Goal: Find specific page/section: Find specific page/section

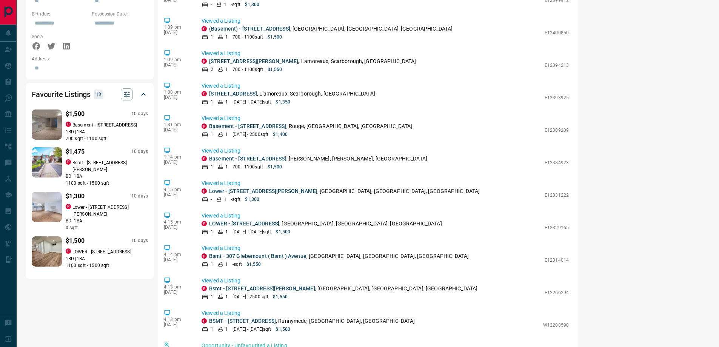
scroll to position [554, 0]
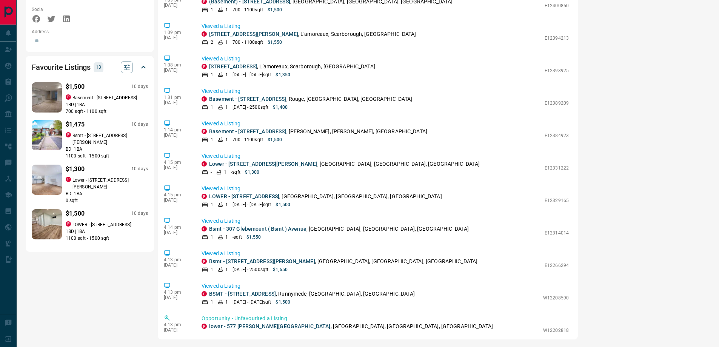
click at [99, 63] on p "13" at bounding box center [98, 67] width 5 height 8
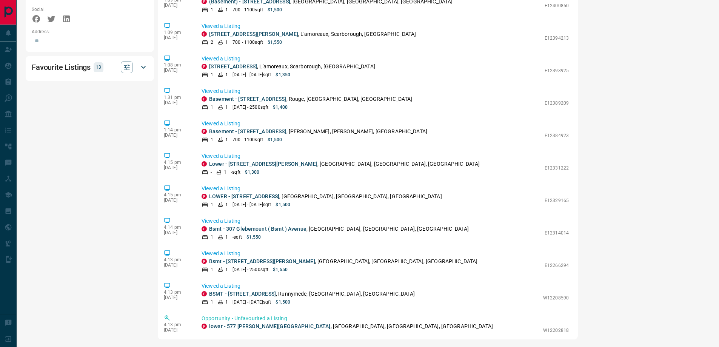
click at [99, 63] on p "13" at bounding box center [98, 67] width 5 height 8
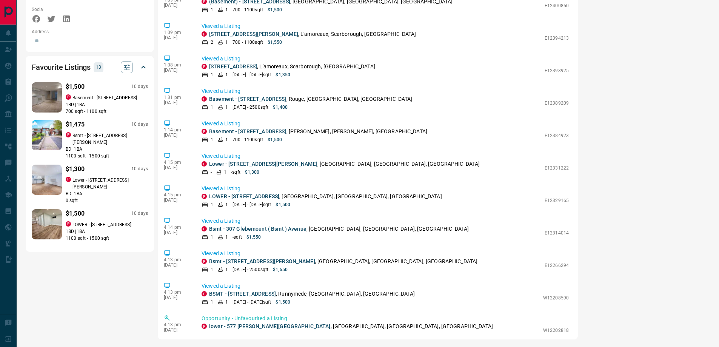
click at [146, 63] on icon at bounding box center [143, 67] width 9 height 9
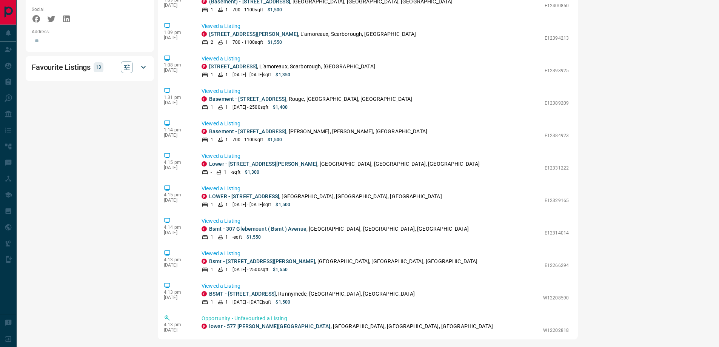
click at [146, 63] on icon at bounding box center [143, 67] width 9 height 9
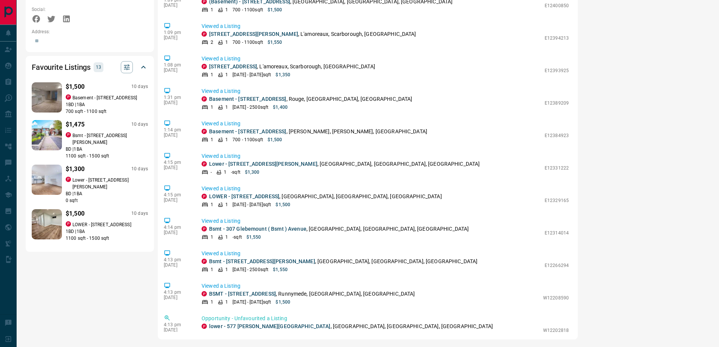
click at [74, 94] on p "Basement - [STREET_ADDRESS]" at bounding box center [104, 97] width 65 height 7
click at [96, 132] on p "Bsmt - [STREET_ADDRESS][PERSON_NAME]" at bounding box center [110, 139] width 76 height 14
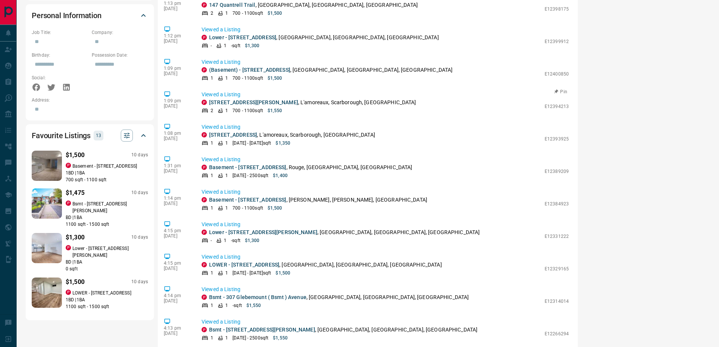
scroll to position [479, 0]
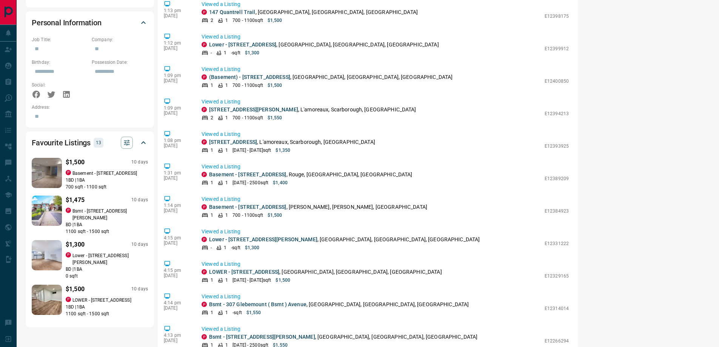
click at [89, 252] on p "Lower - [STREET_ADDRESS][PERSON_NAME]" at bounding box center [110, 259] width 76 height 14
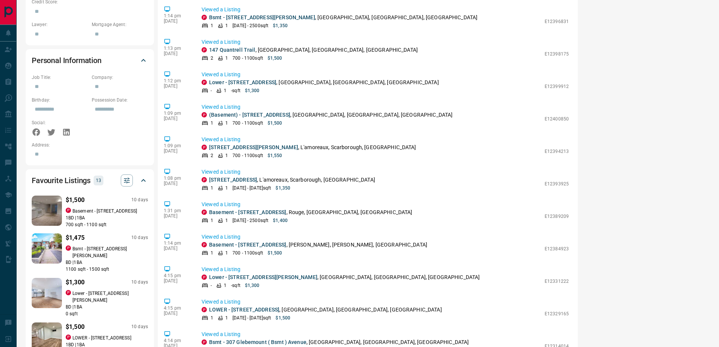
click at [91, 334] on p "LOWER - [STREET_ADDRESS]" at bounding box center [101, 337] width 59 height 7
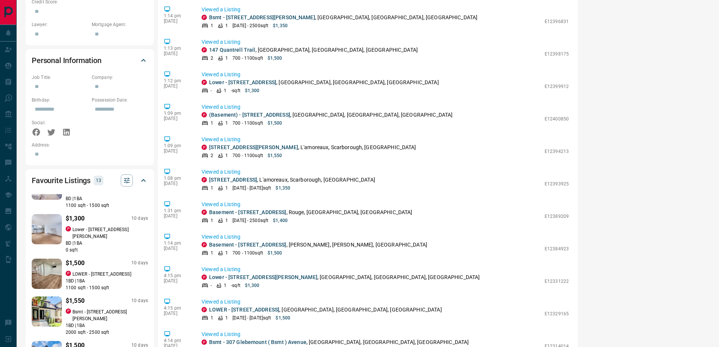
scroll to position [76, 0]
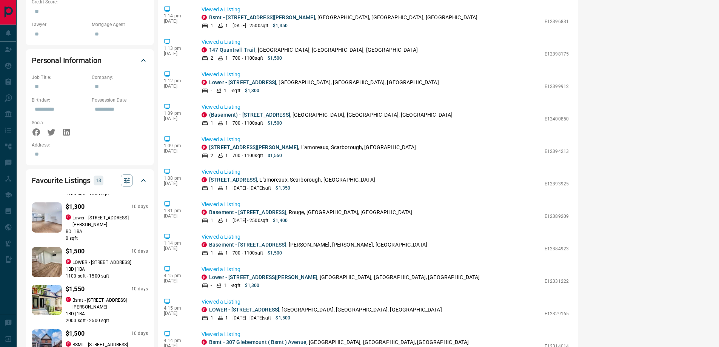
click at [95, 297] on p "Bsmt - [STREET_ADDRESS][PERSON_NAME]" at bounding box center [110, 304] width 76 height 14
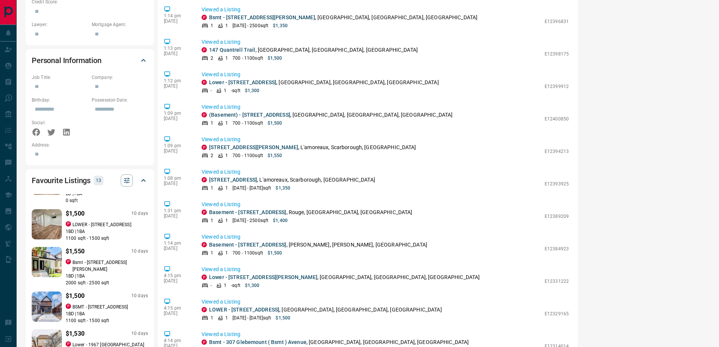
click at [98, 304] on p "BSMT - [STREET_ADDRESS]" at bounding box center [100, 307] width 56 height 7
click at [77, 341] on p "Lower - 1967 [GEOGRAPHIC_DATA] E" at bounding box center [110, 348] width 76 height 14
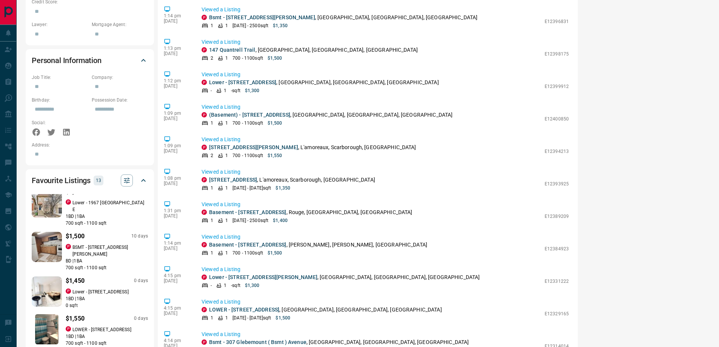
scroll to position [217, 0]
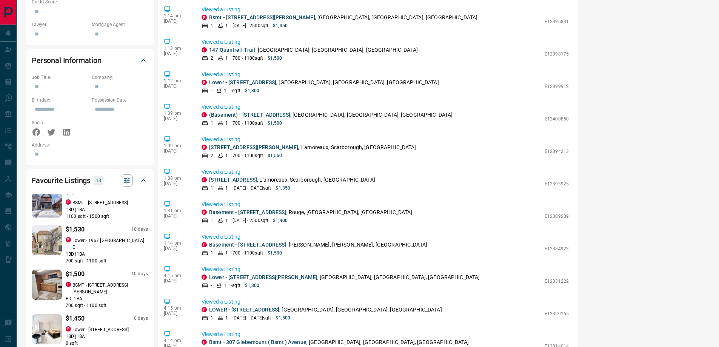
click at [100, 326] on p "Lower - [STREET_ADDRESS]" at bounding box center [100, 329] width 56 height 7
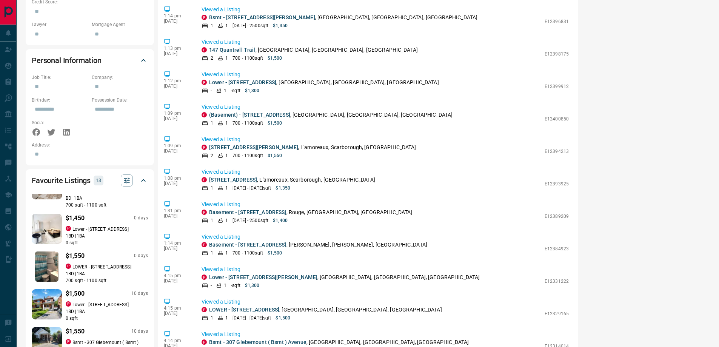
scroll to position [331, 0]
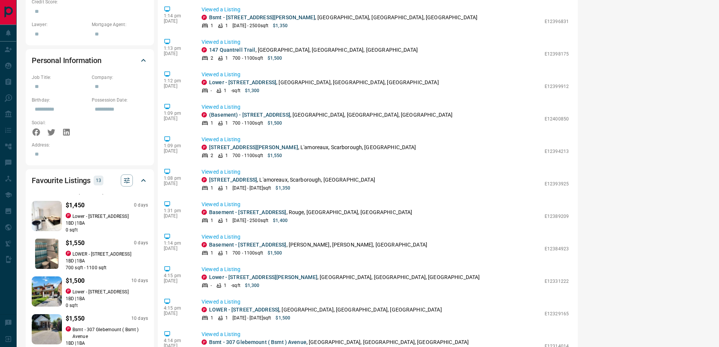
click at [102, 288] on p "Lower - [STREET_ADDRESS]" at bounding box center [100, 291] width 56 height 7
click at [87, 326] on p "Bsmt - 307 Glebemount ( Bsmt ) Avenue" at bounding box center [110, 333] width 76 height 14
click at [98, 288] on p "Lower - [STREET_ADDRESS]" at bounding box center [100, 291] width 56 height 7
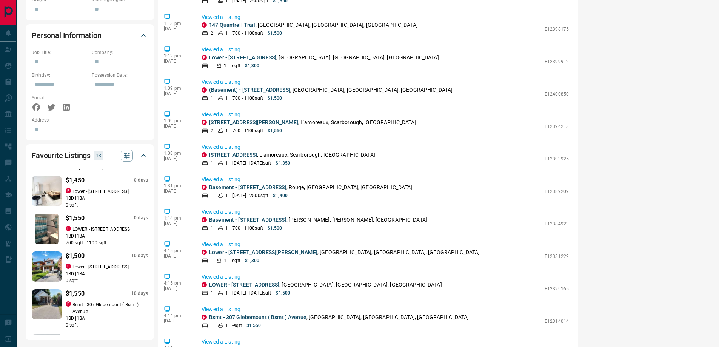
scroll to position [479, 0]
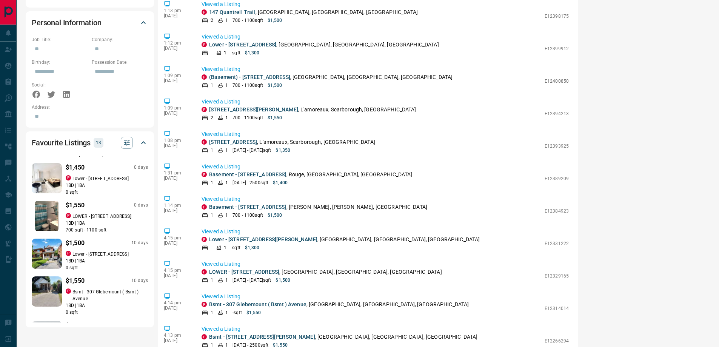
click at [94, 333] on p "Lower - [STREET_ADDRESS][PERSON_NAME]" at bounding box center [110, 340] width 76 height 14
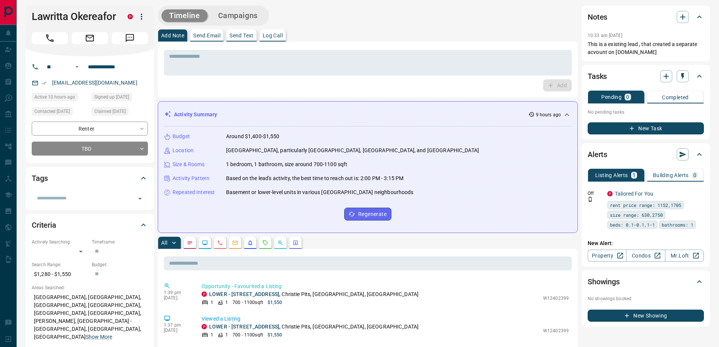
scroll to position [0, 0]
